Goal: Information Seeking & Learning: Compare options

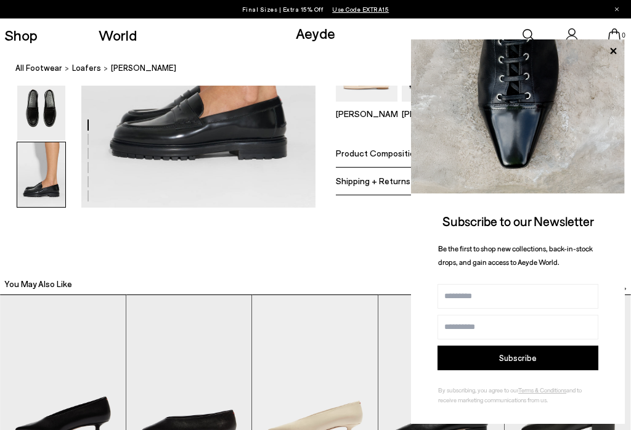
scroll to position [1757, 0]
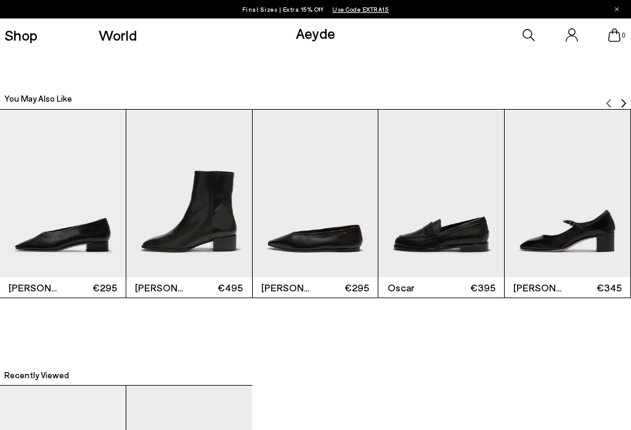
scroll to position [1967, 0]
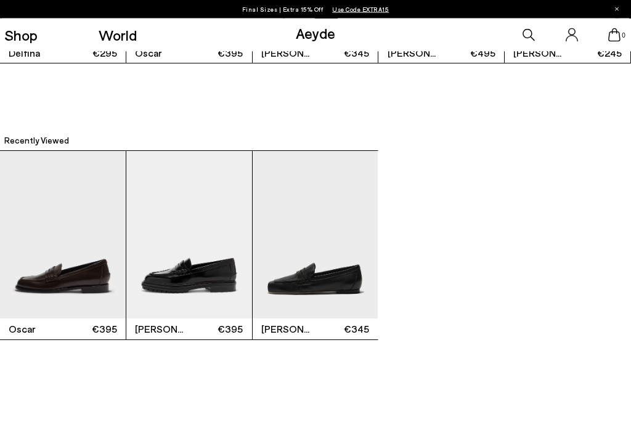
scroll to position [2182, 0]
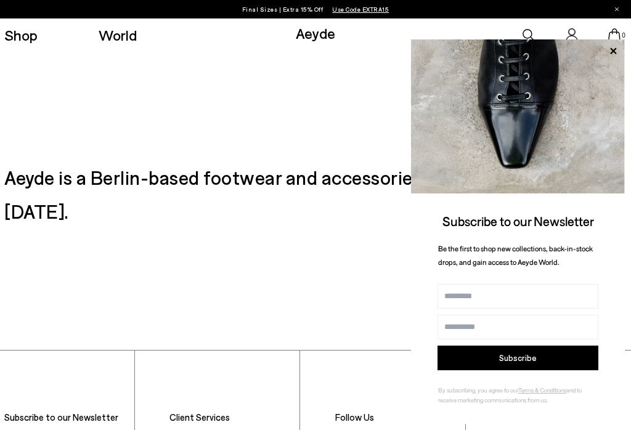
scroll to position [2491, 0]
